Goal: Find specific page/section: Find specific page/section

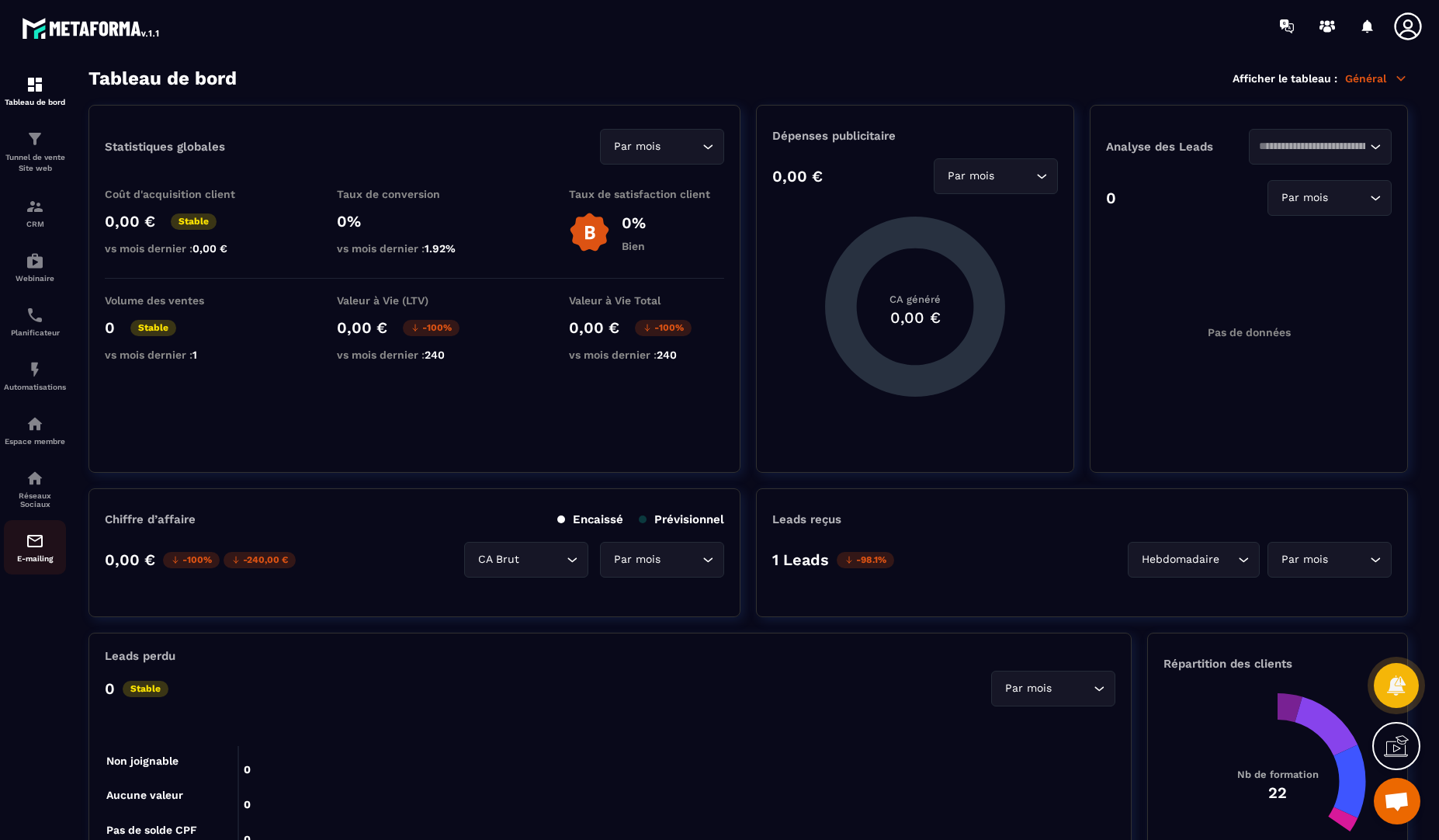
scroll to position [426, 0]
click at [22, 540] on div "E-mailing" at bounding box center [35, 547] width 62 height 31
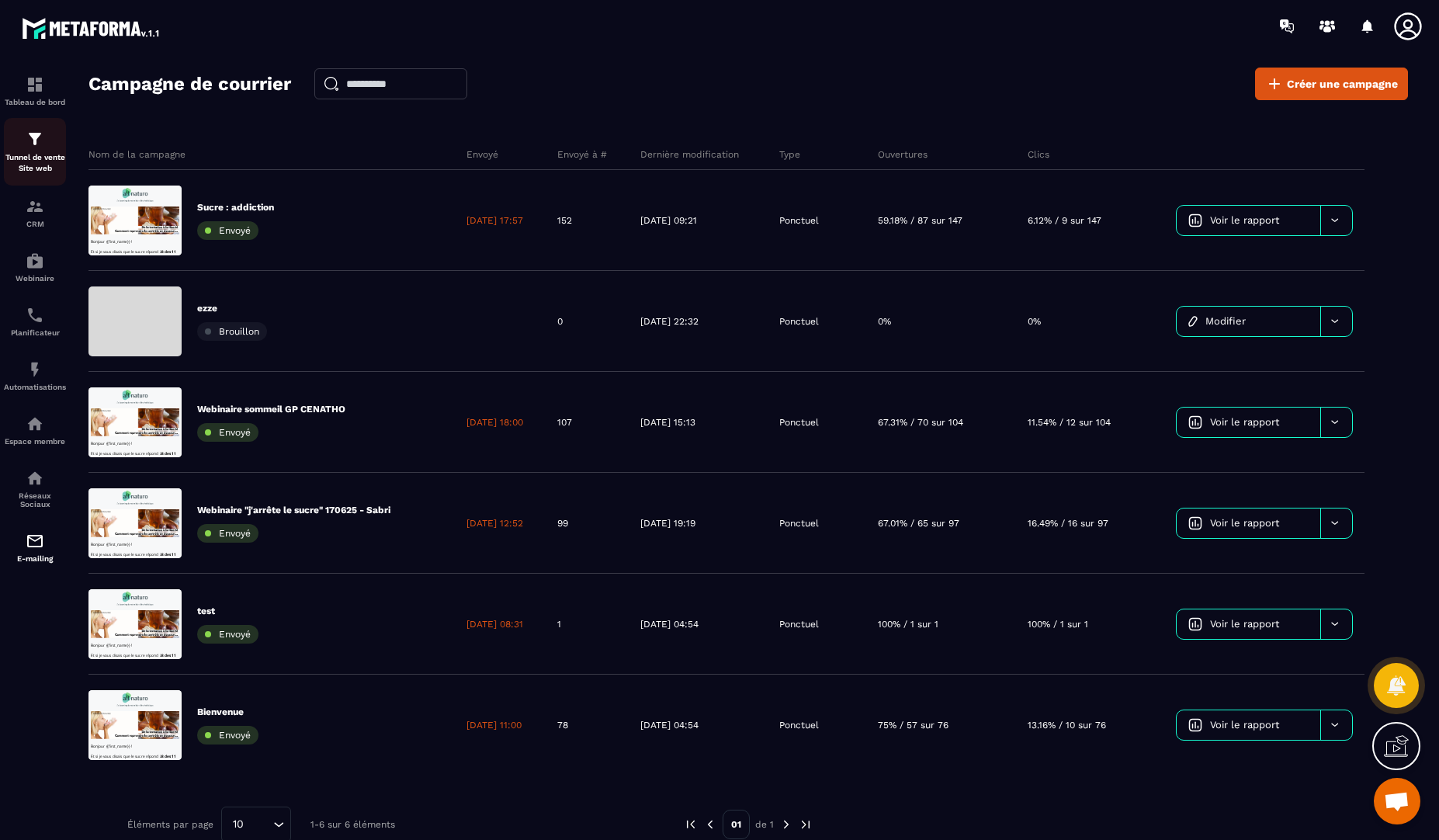
click at [18, 151] on div "Tunnel de vente Site web" at bounding box center [35, 151] width 62 height 44
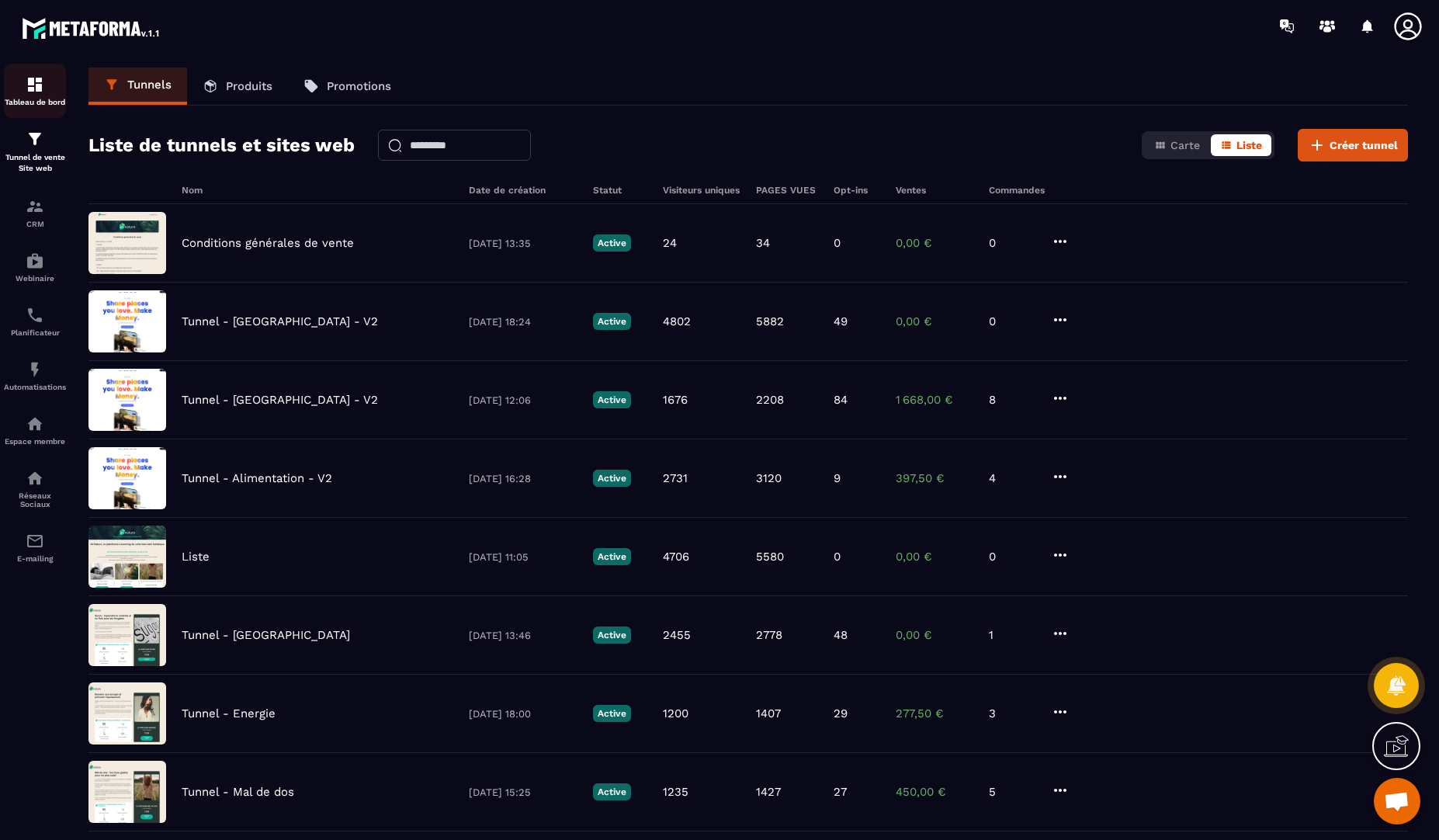
click at [32, 82] on img at bounding box center [34, 84] width 18 height 18
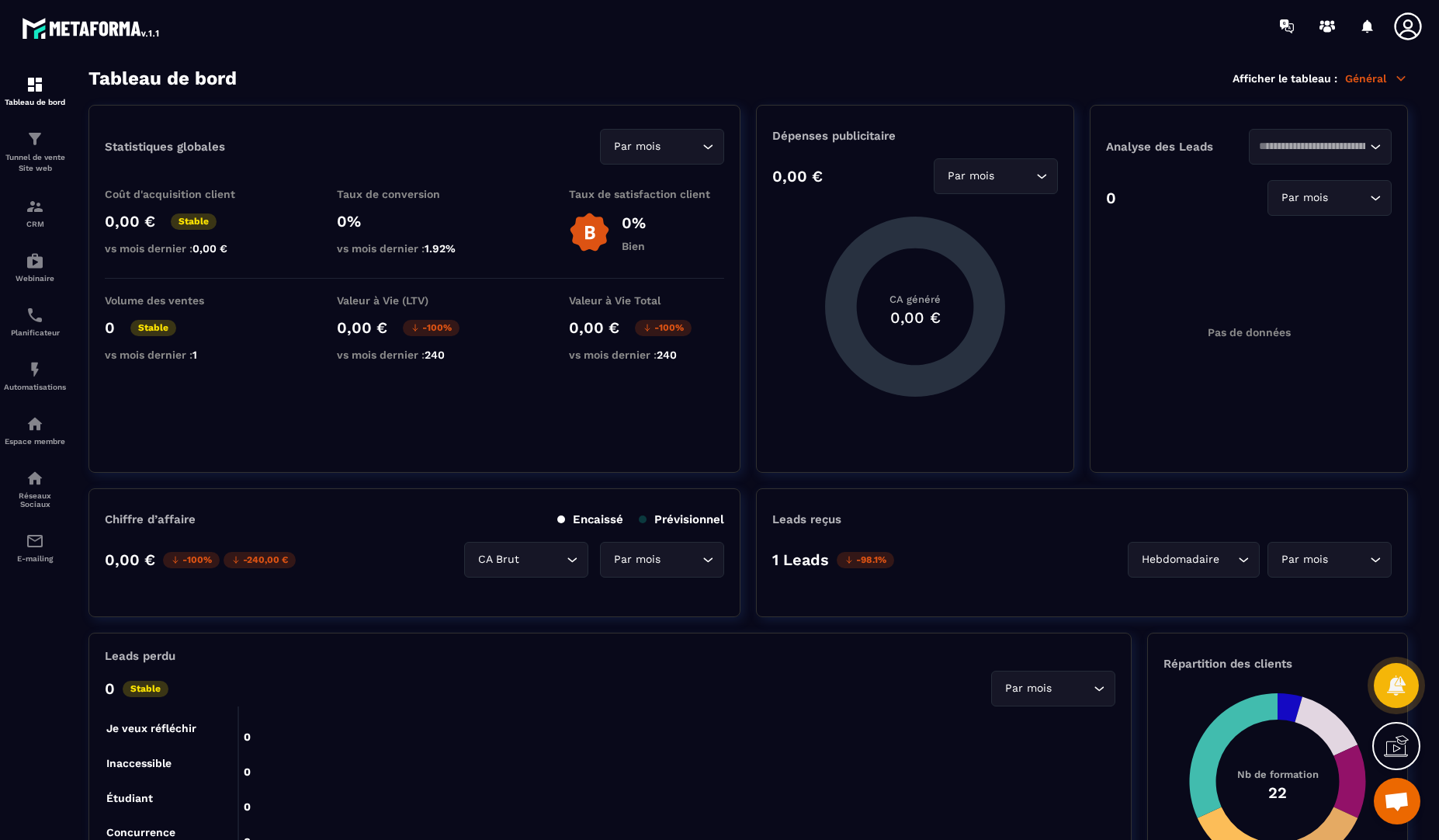
click at [1334, 564] on input "Search for option" at bounding box center [1349, 559] width 35 height 17
click at [1200, 560] on div "Hebdomadaire" at bounding box center [1186, 559] width 99 height 17
click at [1194, 585] on p "Jours" at bounding box center [1198, 592] width 91 height 15
click at [1359, 555] on input "Search for option" at bounding box center [1322, 559] width 89 height 17
click at [1326, 650] on p "Date personnalisée" at bounding box center [1329, 654] width 91 height 15
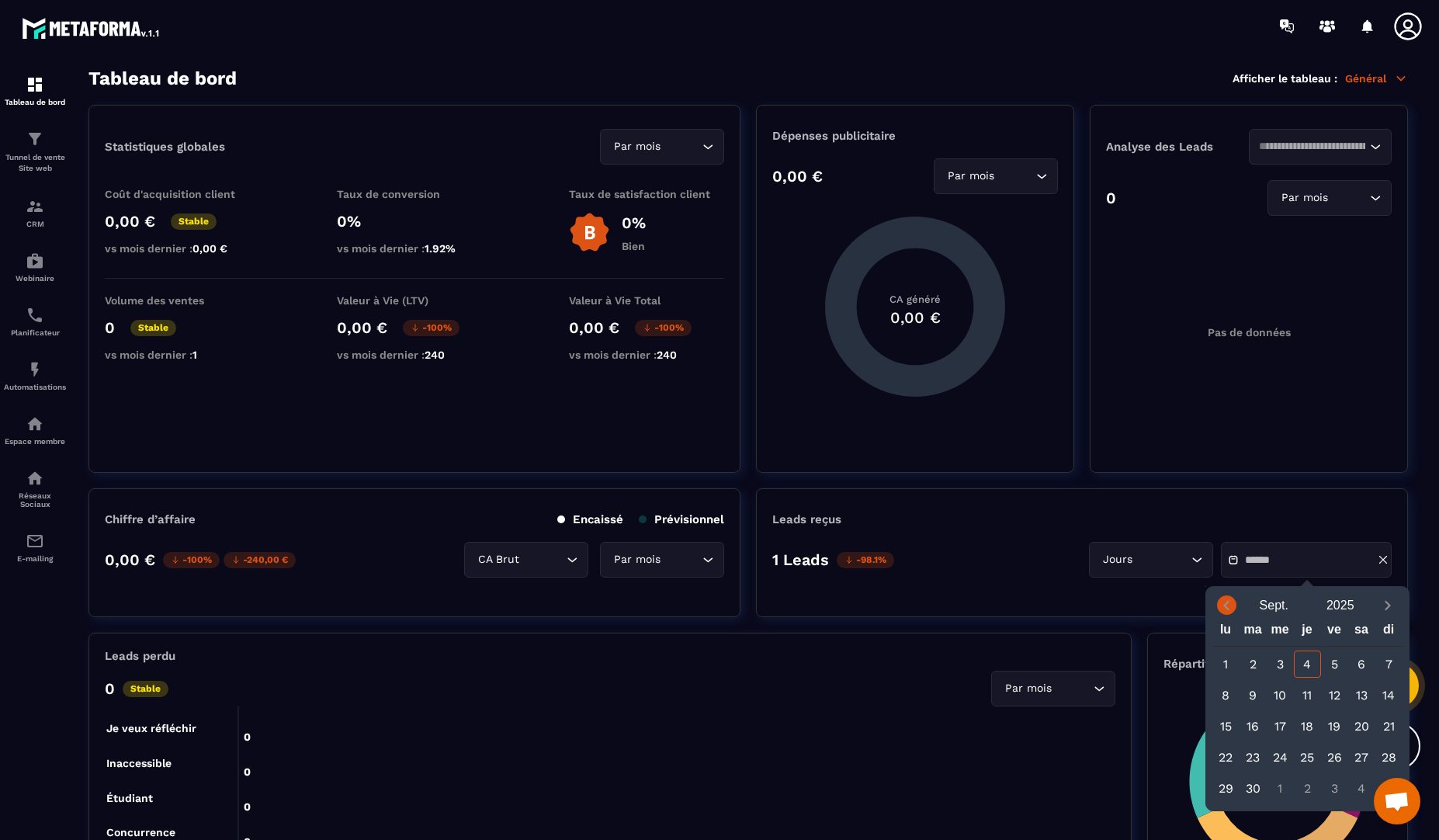
click at [1232, 605] on icon "Previous month" at bounding box center [1226, 605] width 15 height 15
click at [1333, 662] on div "1" at bounding box center [1335, 664] width 27 height 27
click at [1390, 617] on div "[DATE]" at bounding box center [1308, 605] width 191 height 27
click at [1393, 609] on icon "Next month" at bounding box center [1388, 605] width 15 height 15
click at [1305, 661] on div "4" at bounding box center [1308, 664] width 27 height 27
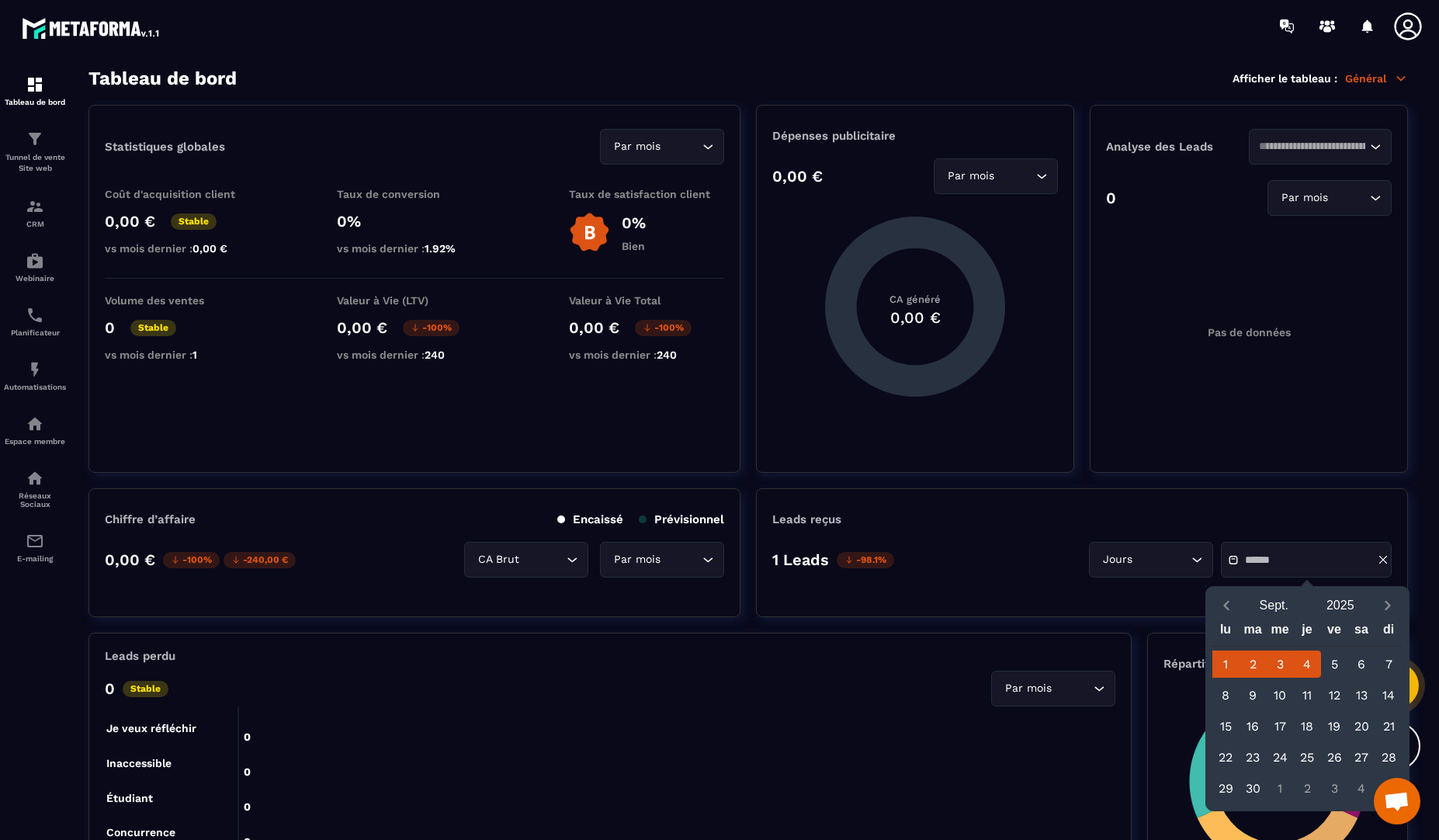
type input "**********"
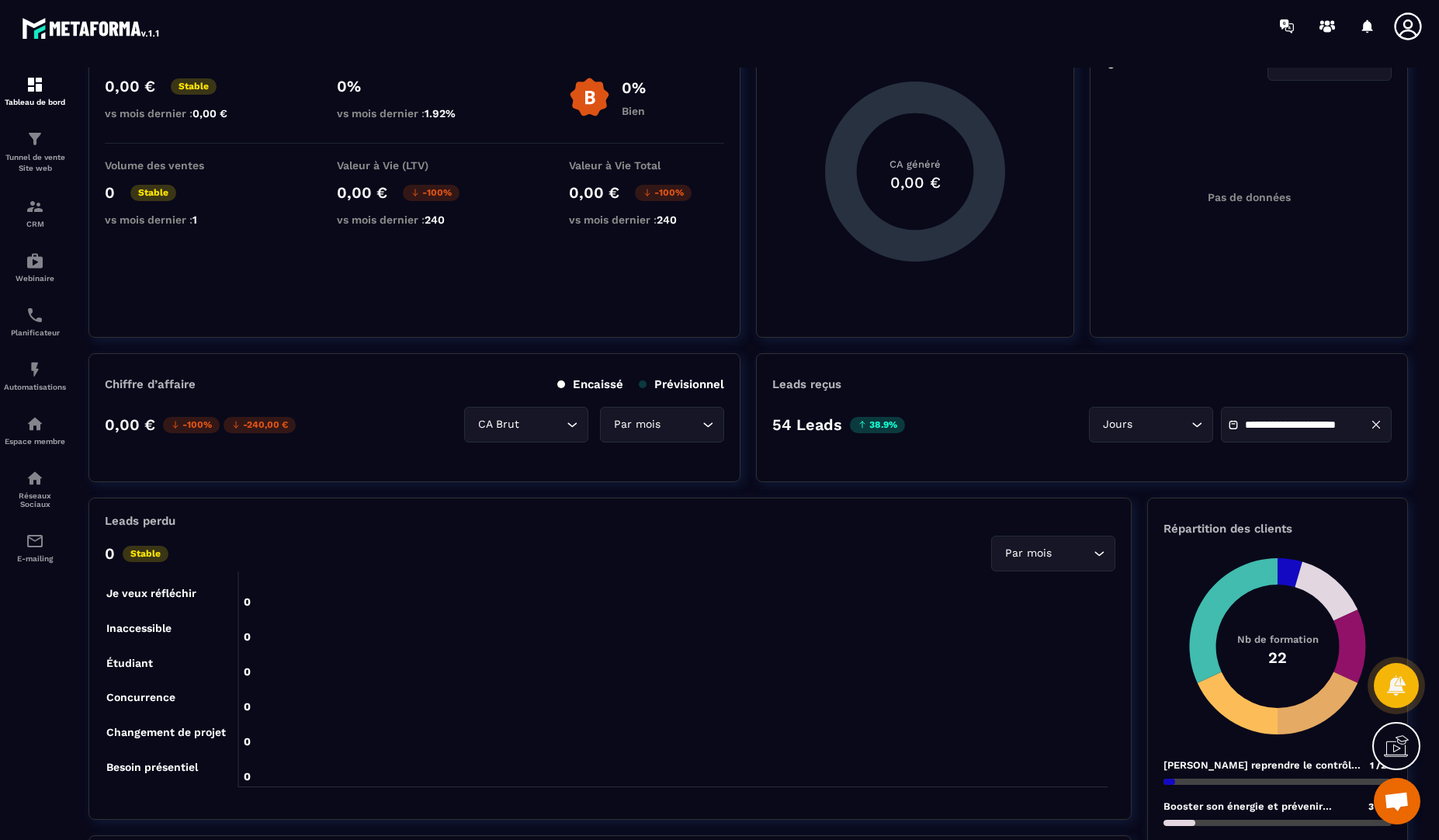
scroll to position [155, 0]
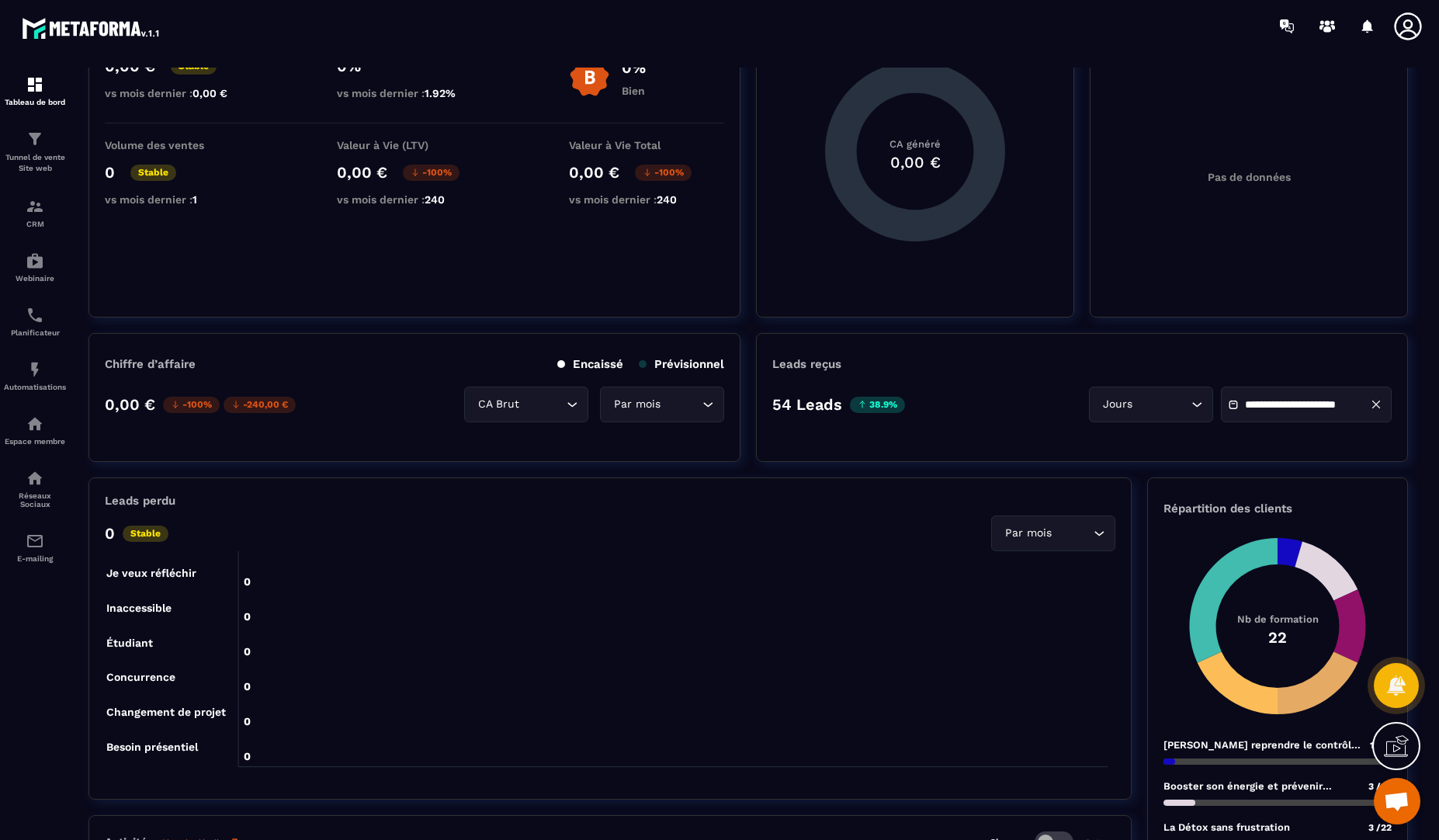
click at [877, 403] on p "38.9%" at bounding box center [878, 404] width 55 height 16
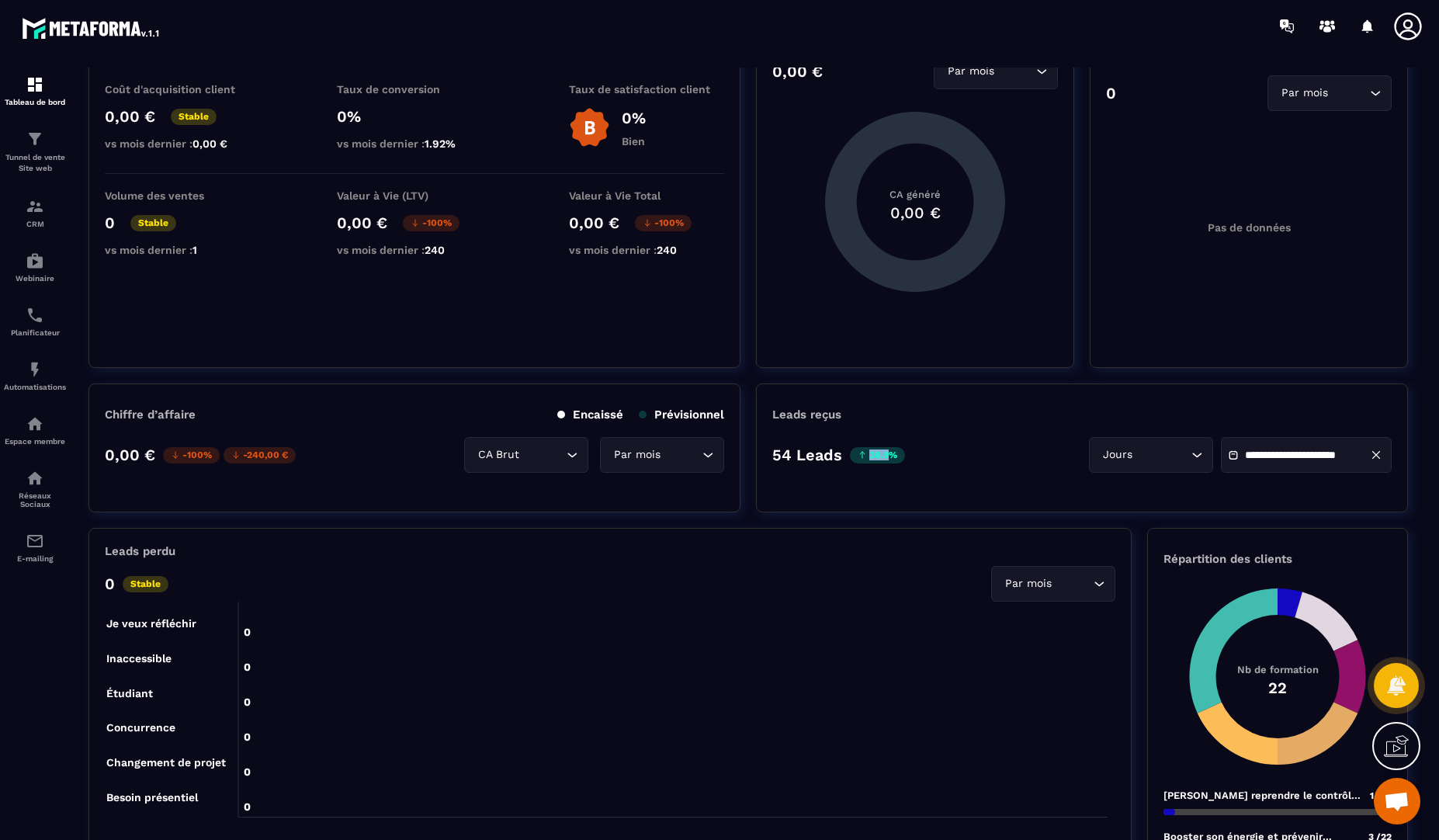
scroll to position [0, 0]
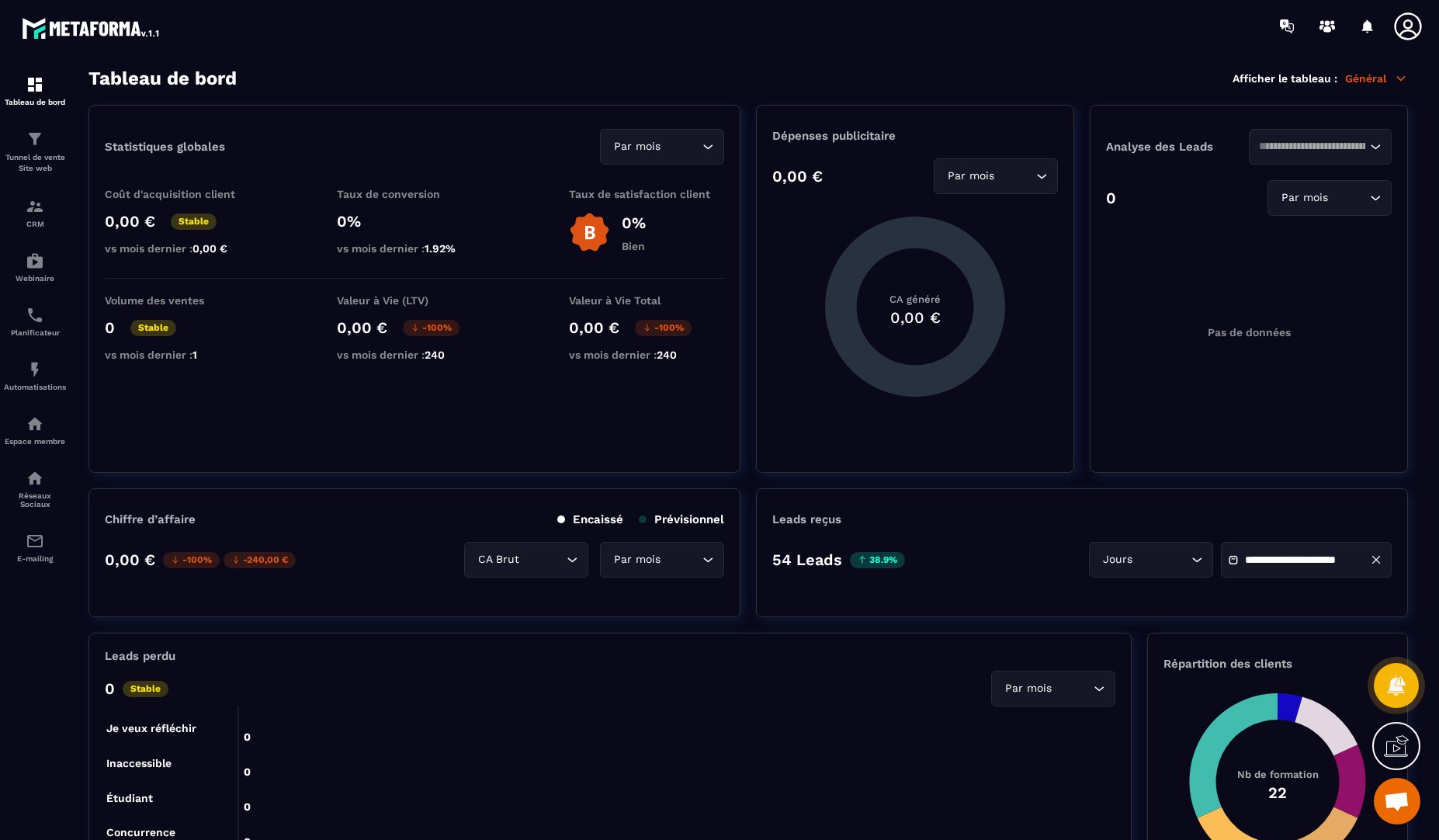
click at [1369, 83] on p "Général" at bounding box center [1377, 78] width 63 height 14
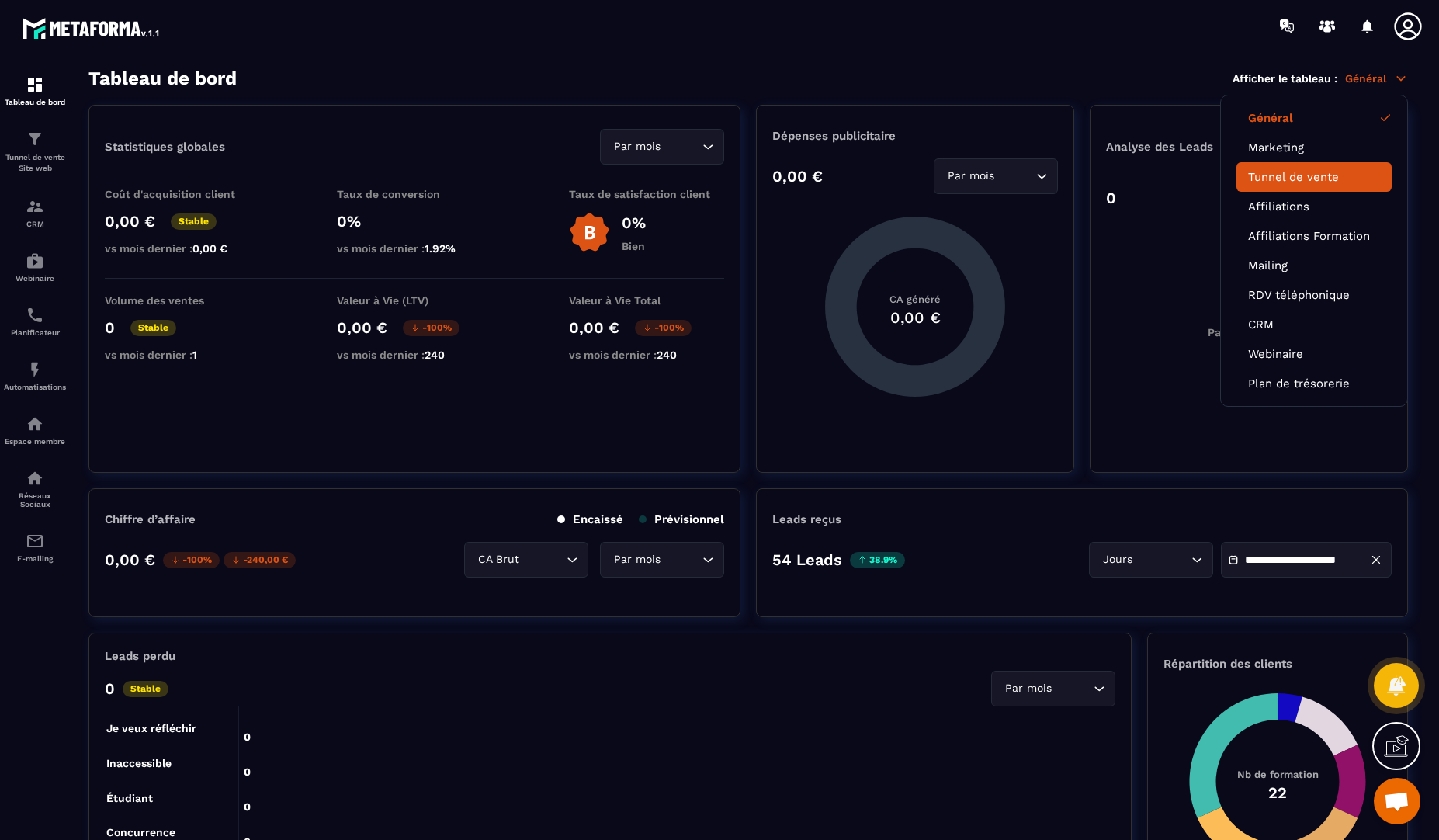
click at [1303, 175] on link "Tunnel de vente" at bounding box center [1314, 176] width 132 height 14
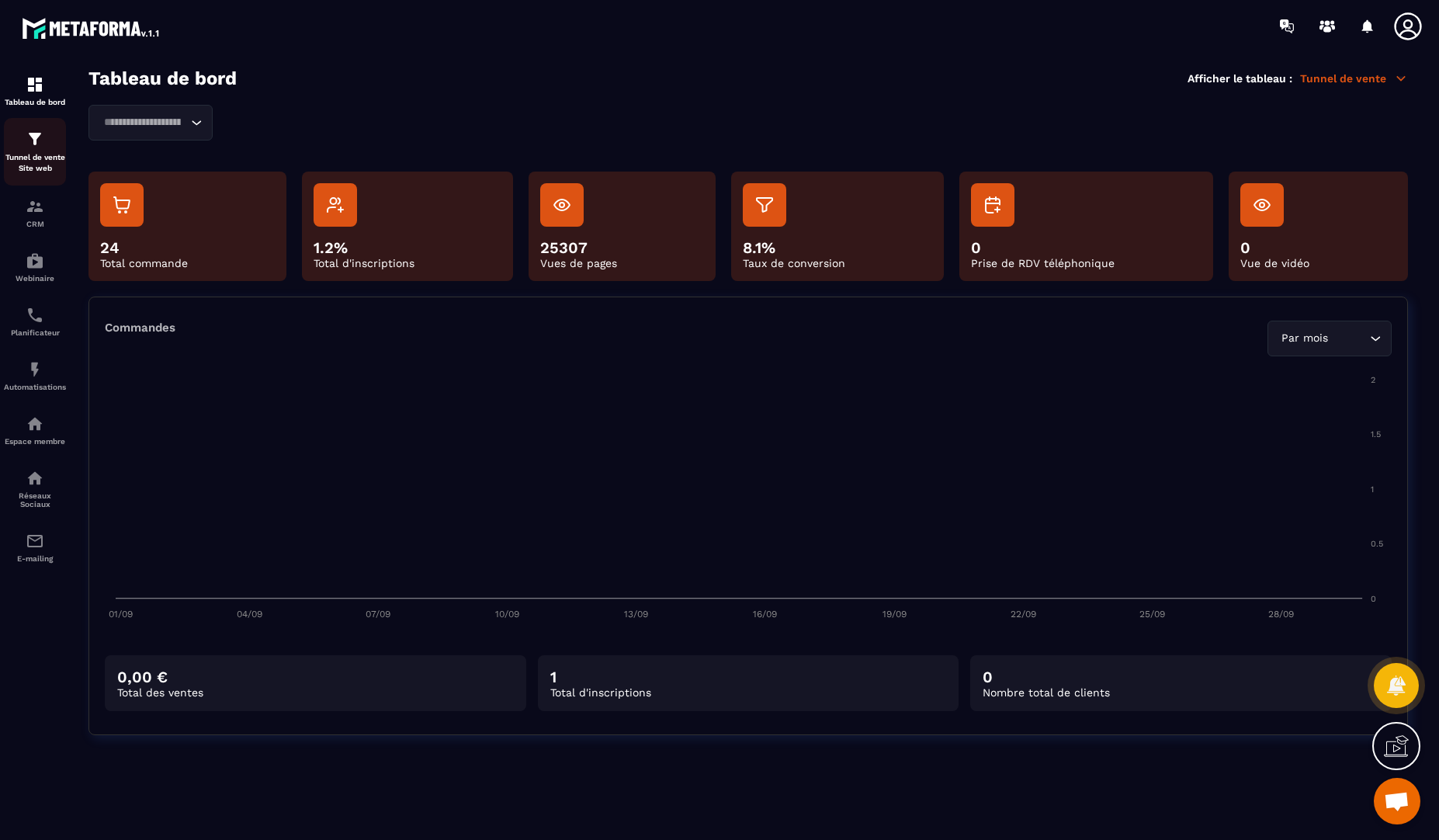
click at [38, 165] on p "Tunnel de vente Site web" at bounding box center [35, 163] width 62 height 22
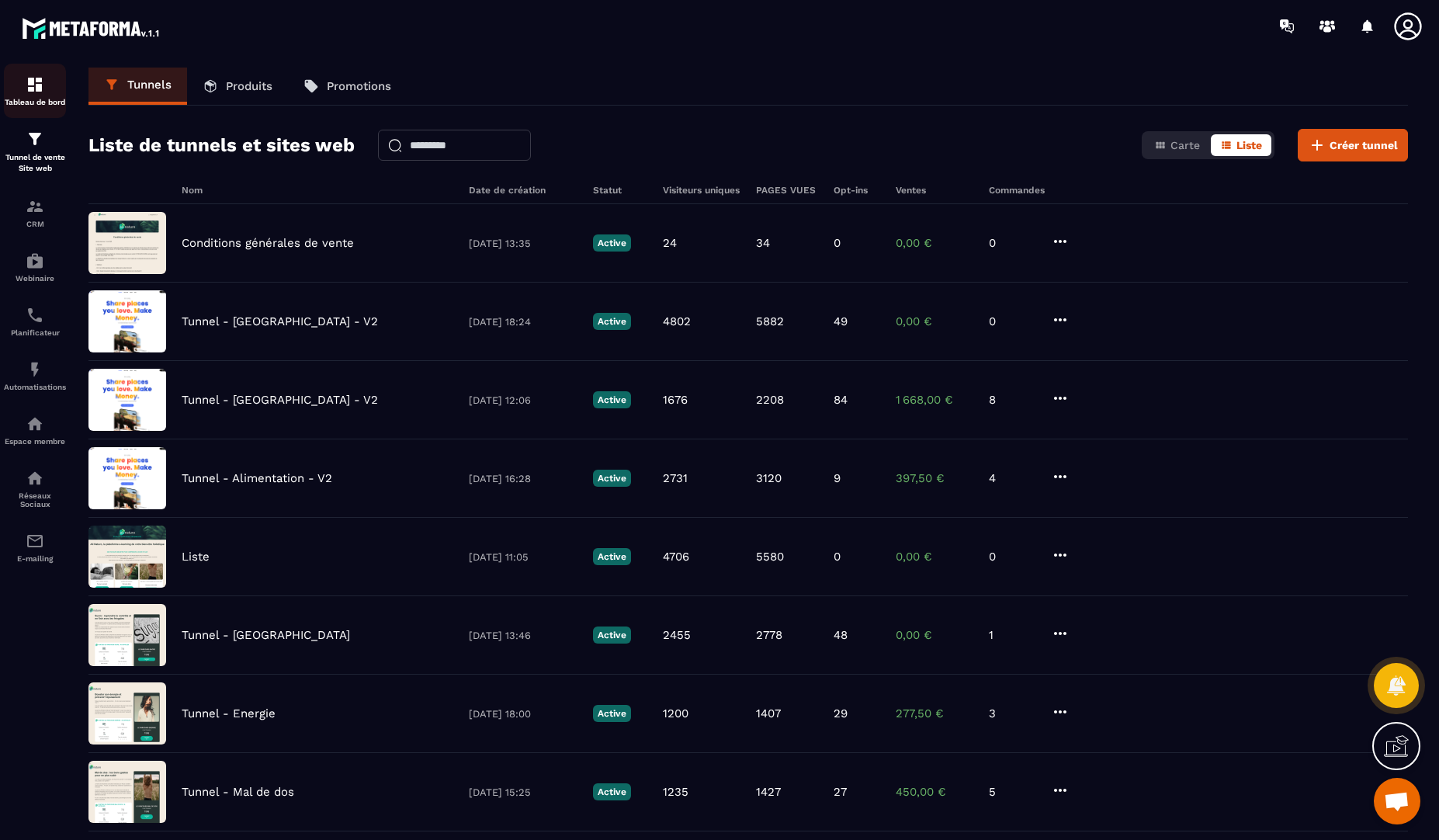
click at [61, 113] on link "Tableau de bord" at bounding box center [35, 90] width 62 height 54
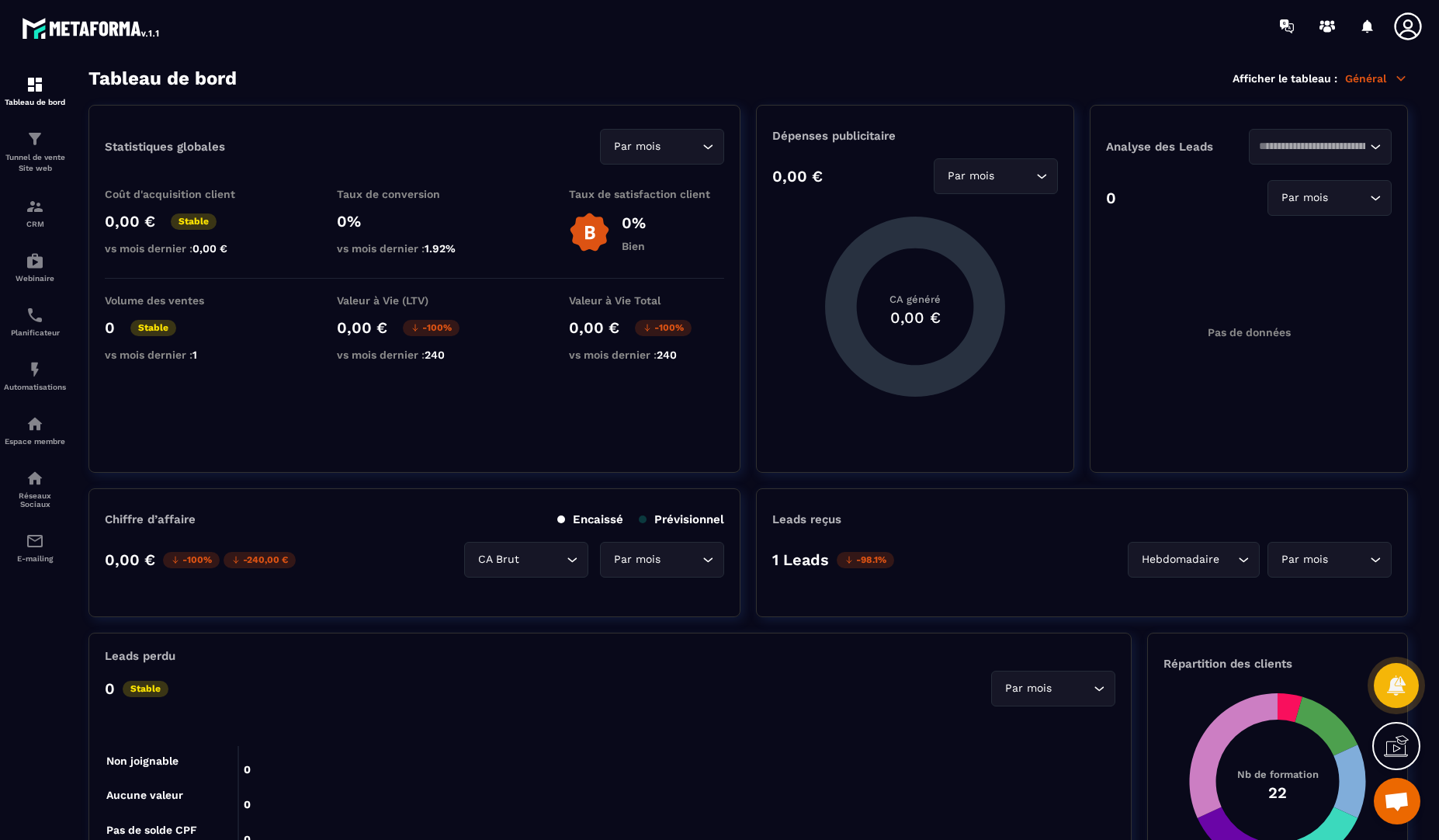
click at [1318, 563] on div "Par mois" at bounding box center [1322, 559] width 91 height 17
click at [1283, 614] on li "Année" at bounding box center [1329, 623] width 123 height 31
click at [127, 30] on img at bounding box center [91, 27] width 140 height 28
